Goal: Information Seeking & Learning: Learn about a topic

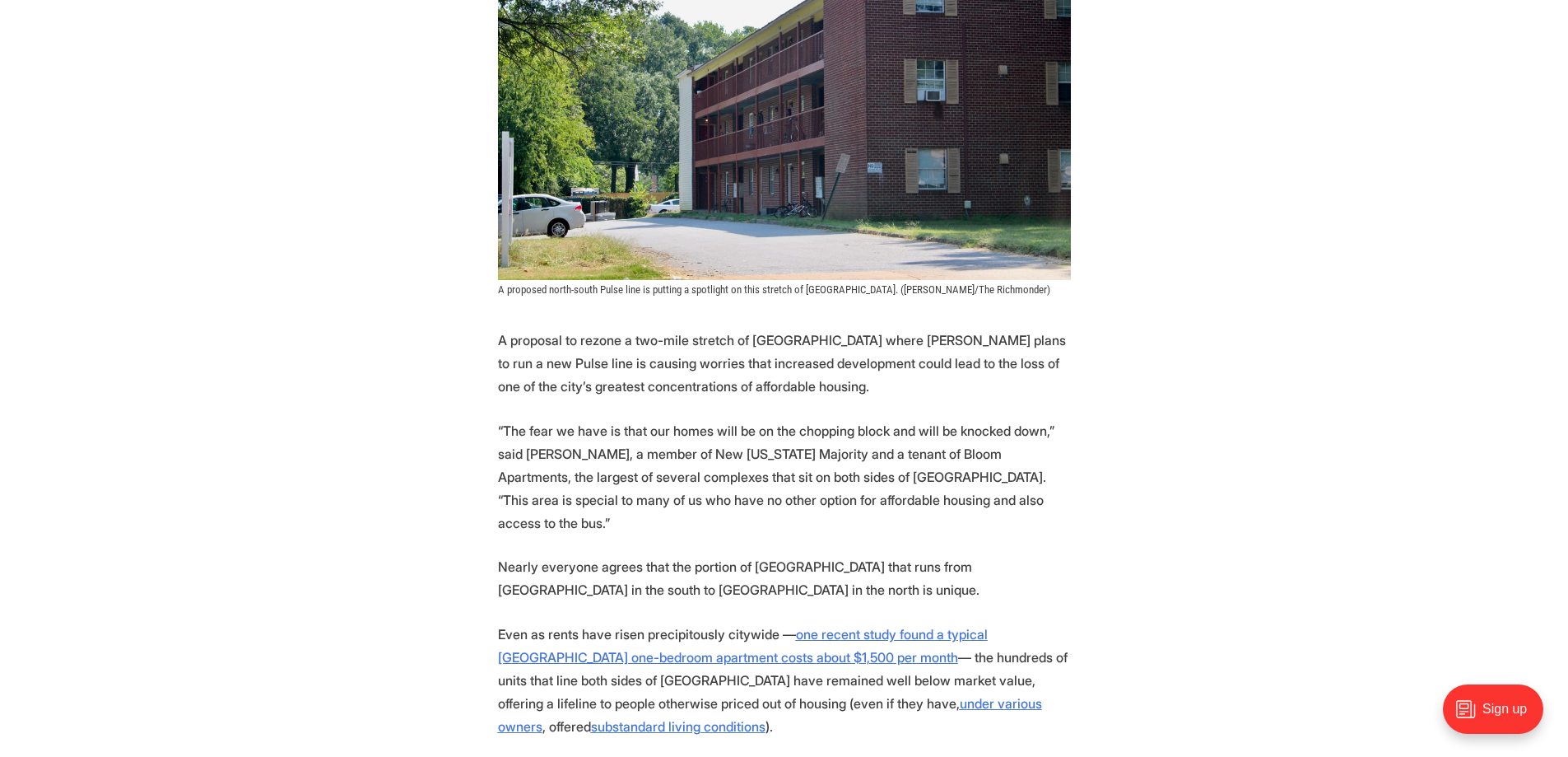
scroll to position [82, 0]
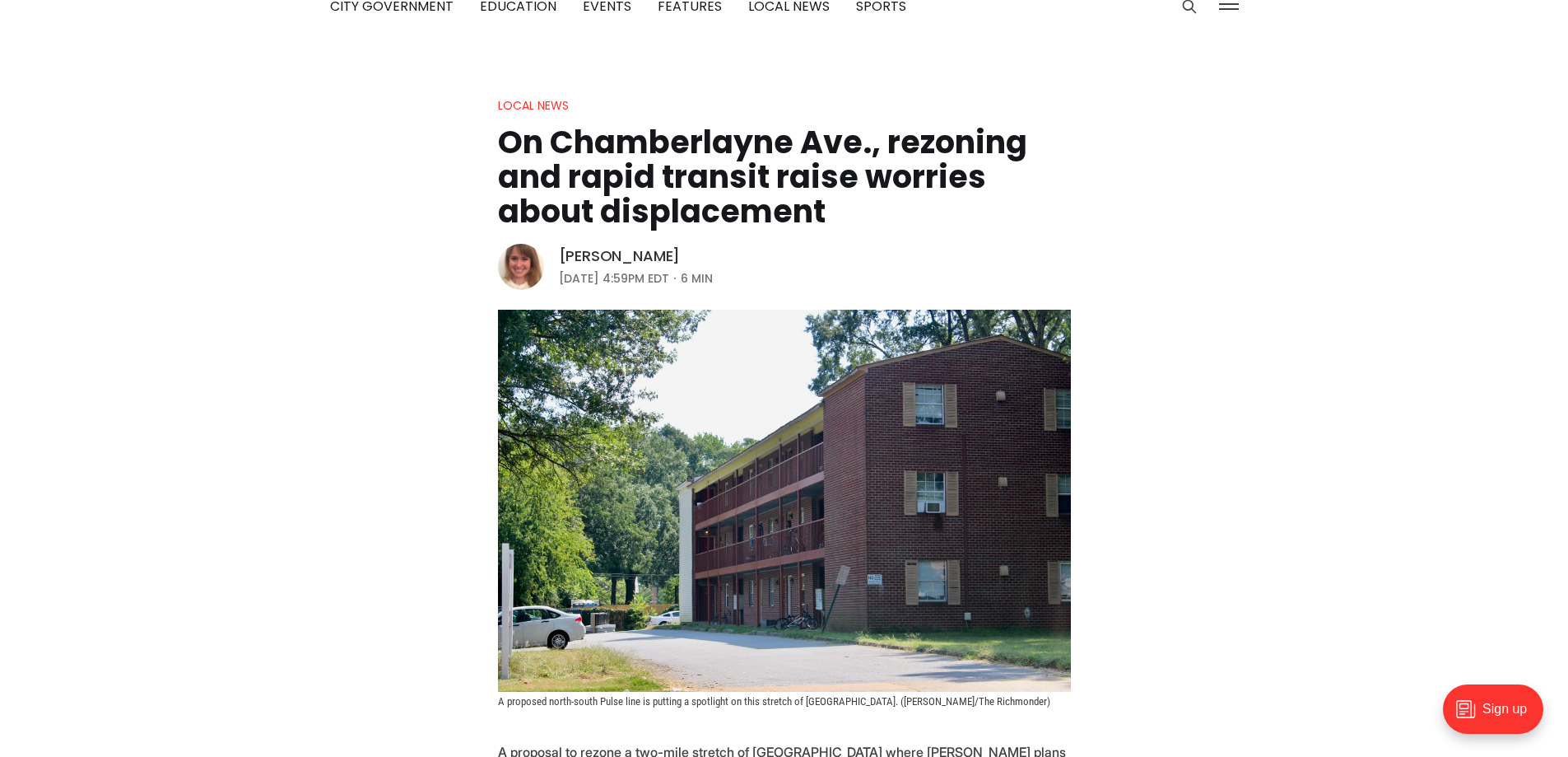
click at [564, 255] on link "[PERSON_NAME]" at bounding box center [619, 256] width 122 height 20
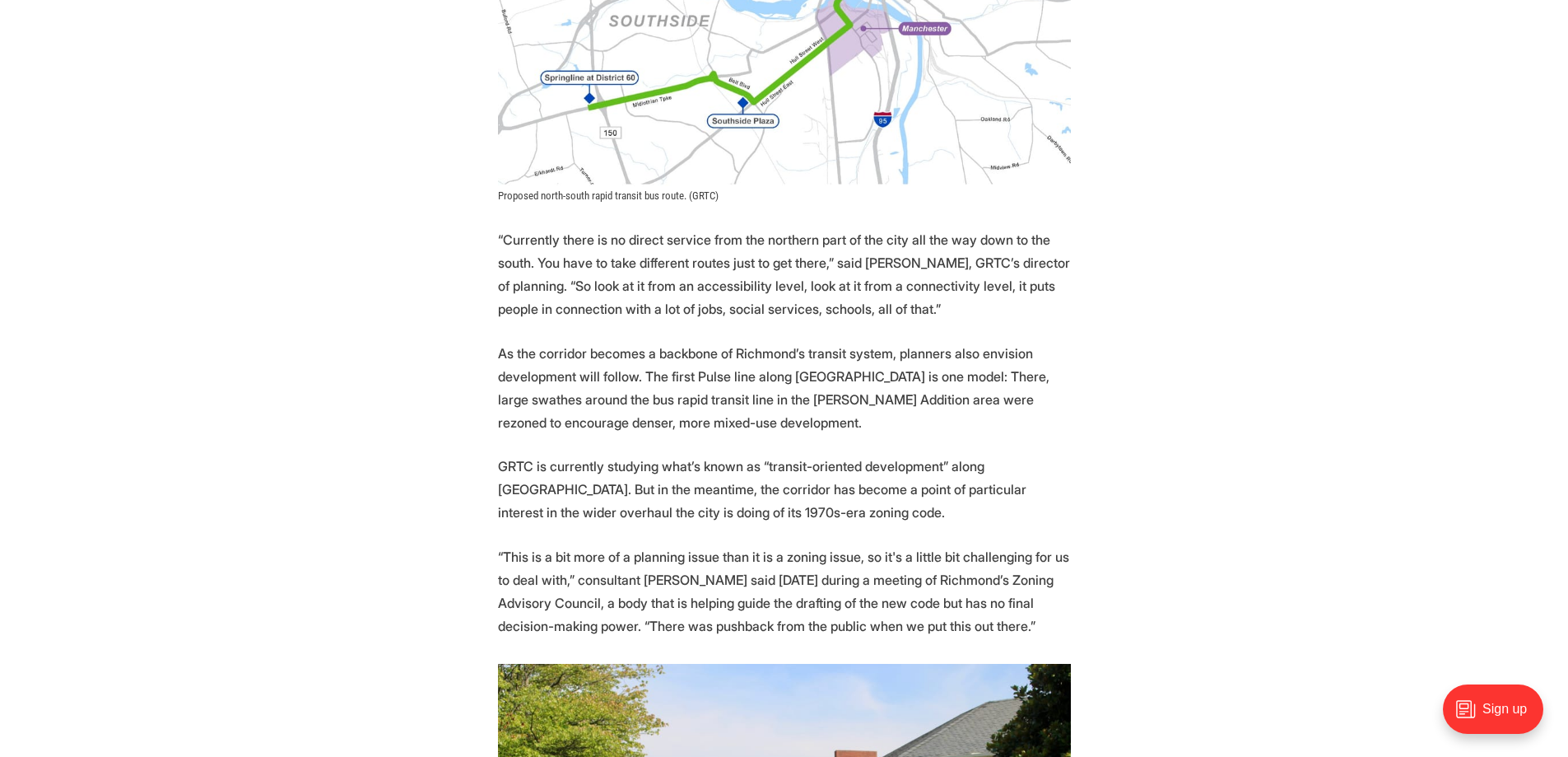
scroll to position [2306, 0]
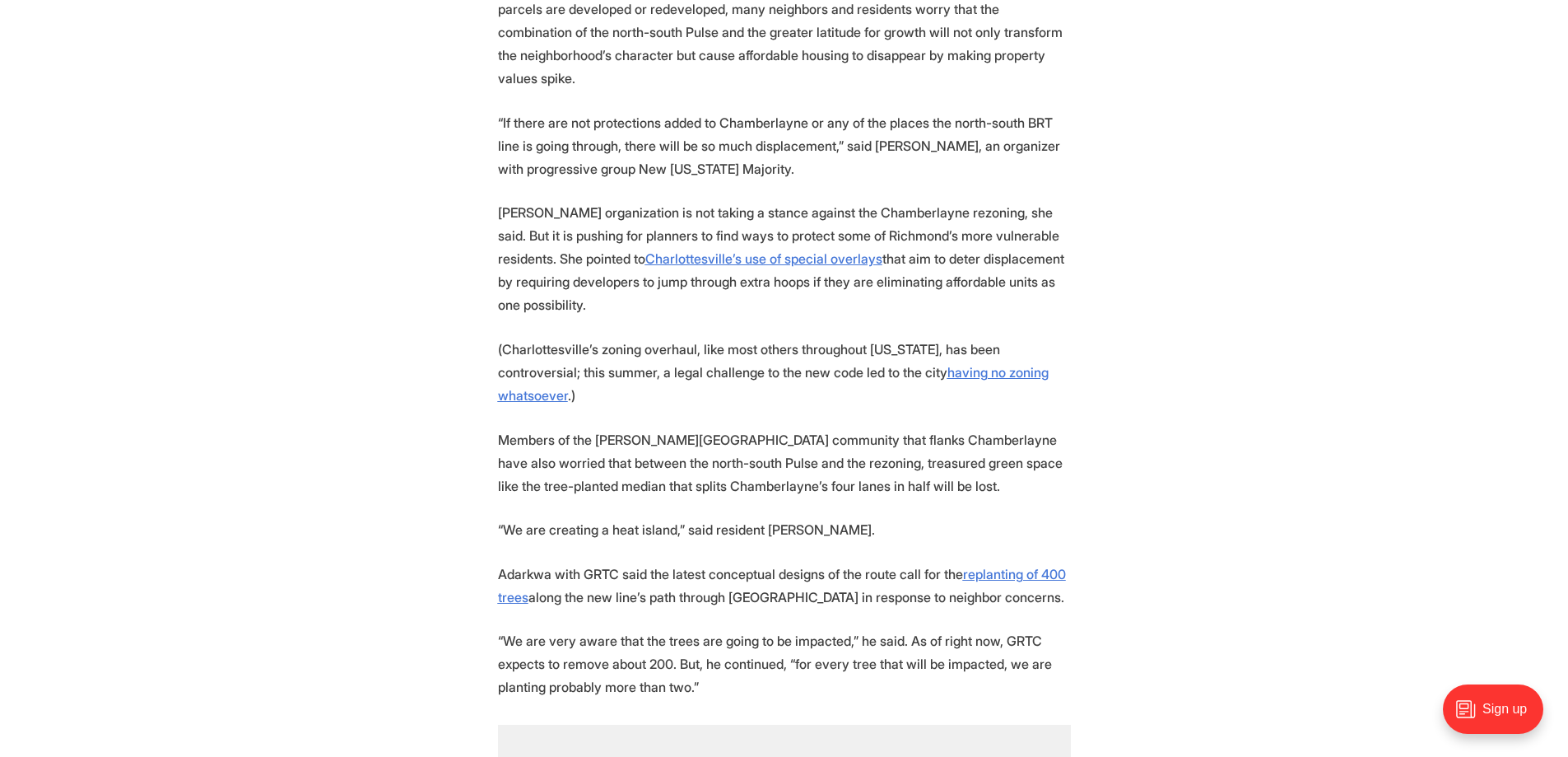
scroll to position [3624, 0]
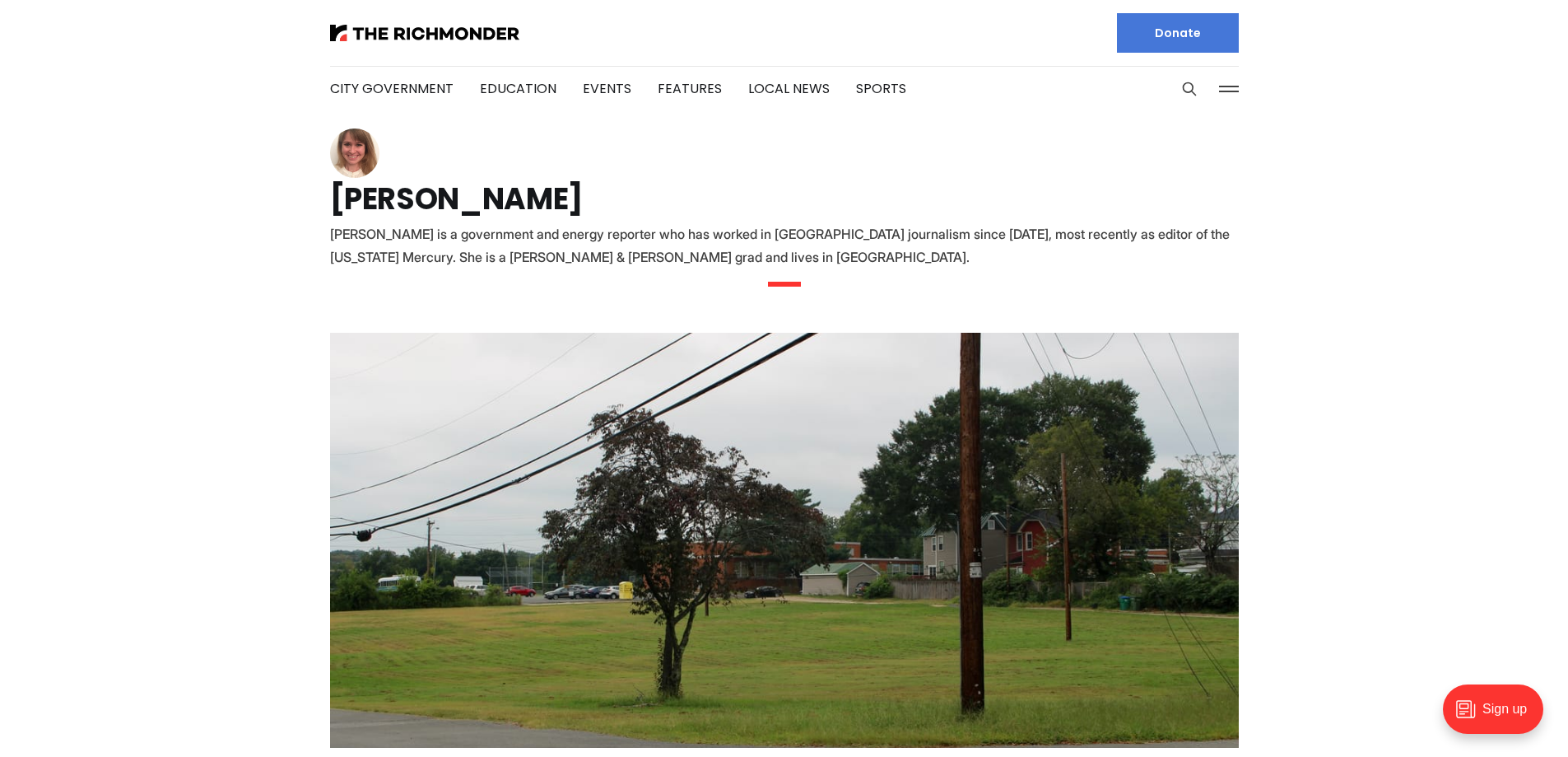
click at [353, 153] on img at bounding box center [355, 153] width 49 height 49
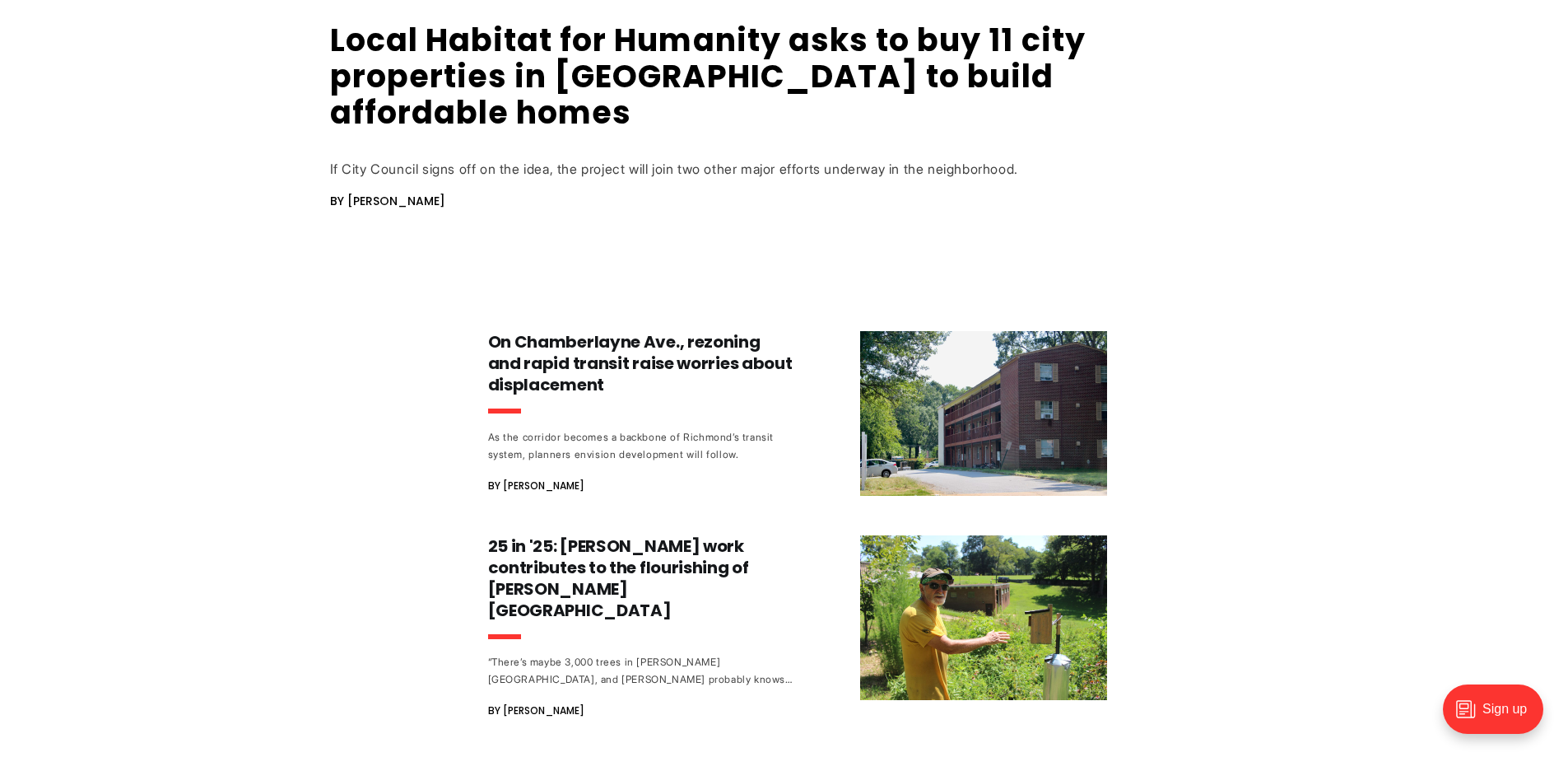
scroll to position [659, 0]
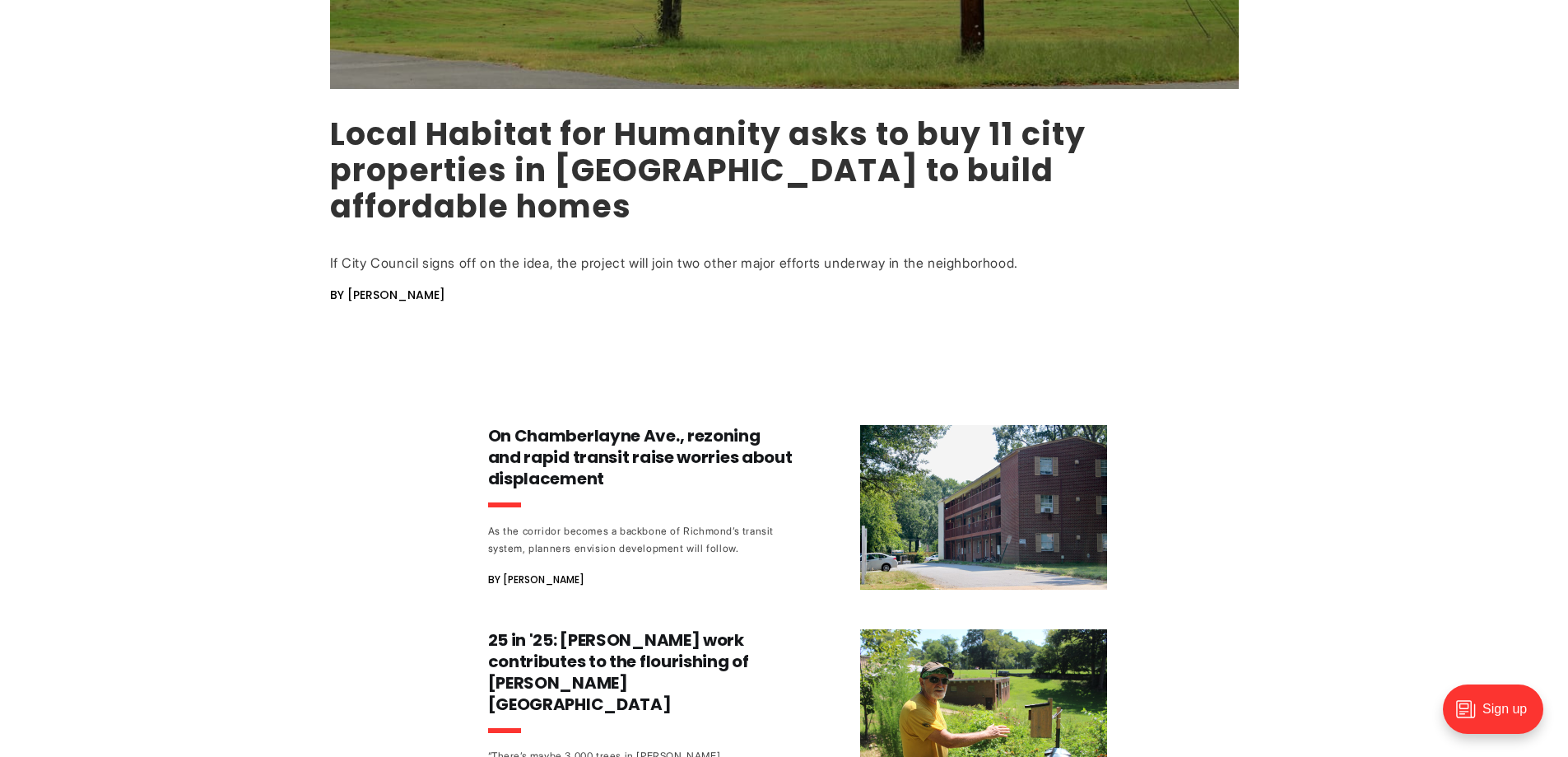
click at [364, 160] on link "Local Habitat for Humanity asks to buy 11 city properties in [GEOGRAPHIC_DATA] …" at bounding box center [708, 170] width 756 height 116
